Goal: Information Seeking & Learning: Learn about a topic

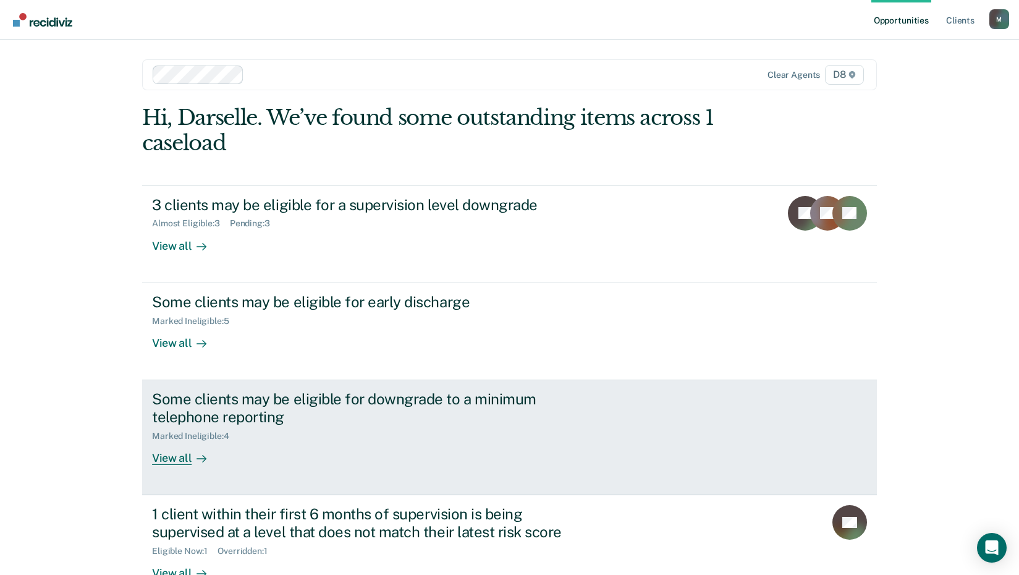
scroll to position [35, 0]
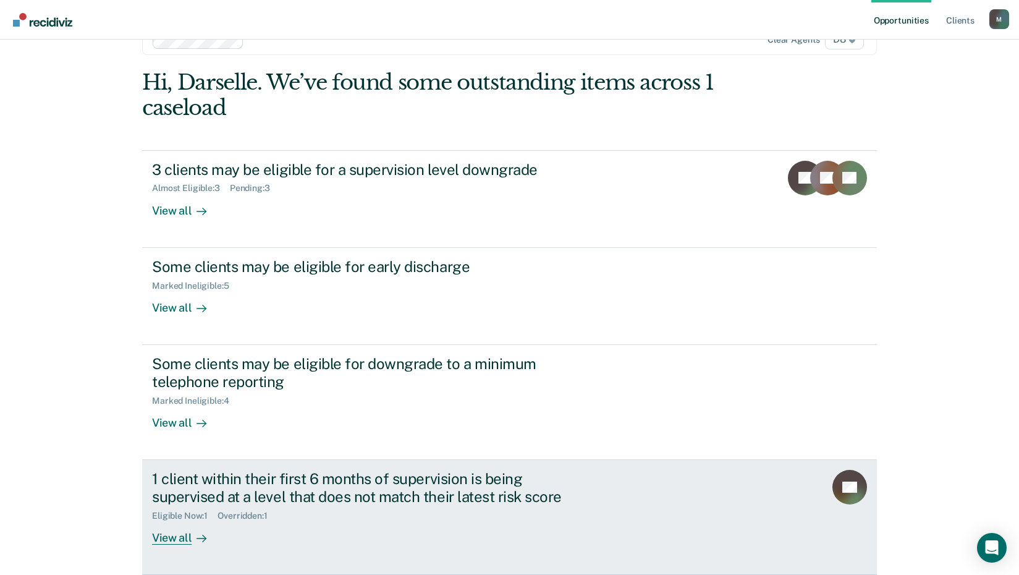
click at [235, 537] on div "1 client within their first 6 months of supervision is being supervised at a le…" at bounding box center [384, 507] width 464 height 75
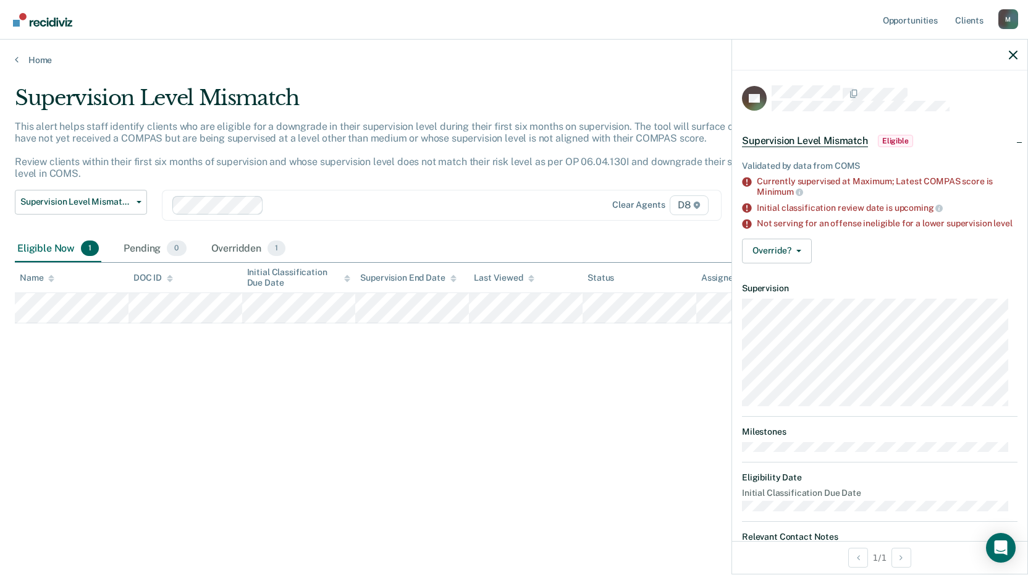
click at [597, 386] on div "Supervision Level Mismatch This alert helps staff identify clients who are elig…" at bounding box center [514, 283] width 999 height 397
